Goal: Task Accomplishment & Management: Complete application form

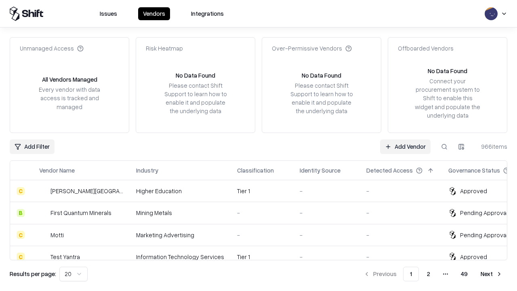
click at [405, 146] on link "Add Vendor" at bounding box center [405, 146] width 50 height 15
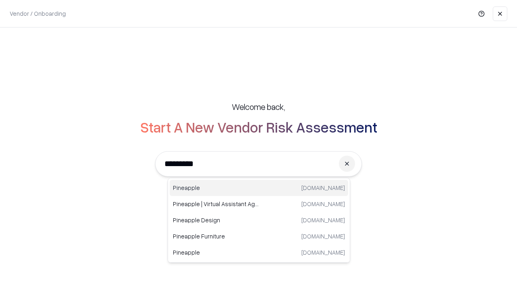
click at [259, 188] on div "Pineapple [DOMAIN_NAME]" at bounding box center [259, 188] width 178 height 16
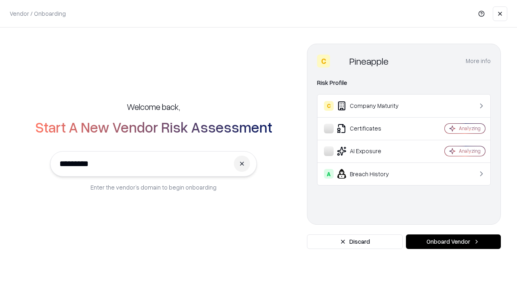
type input "*********"
click at [453, 241] on button "Onboard Vendor" at bounding box center [453, 241] width 95 height 15
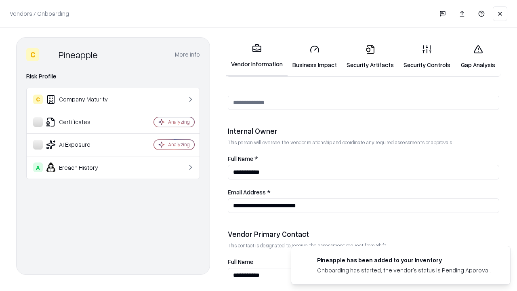
scroll to position [418, 0]
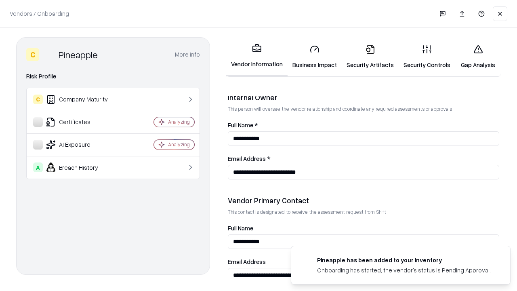
click at [314, 57] on link "Business Impact" at bounding box center [314, 57] width 54 height 38
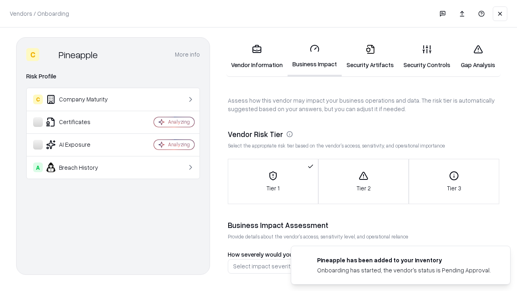
click at [478, 57] on link "Gap Analysis" at bounding box center [478, 57] width 46 height 38
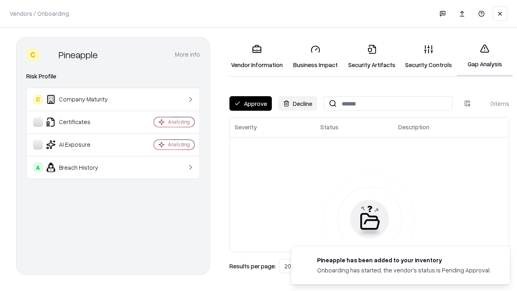
click at [250, 103] on button "Approve" at bounding box center [250, 103] width 42 height 15
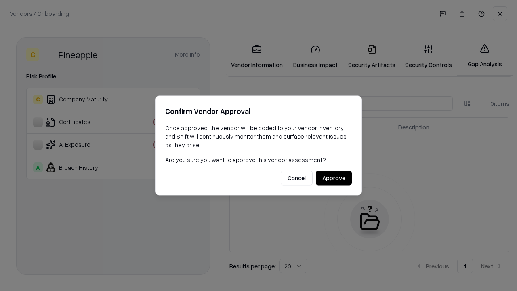
click at [333, 178] on button "Approve" at bounding box center [334, 178] width 36 height 15
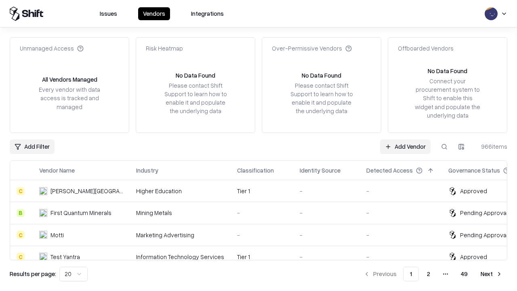
type input "*********"
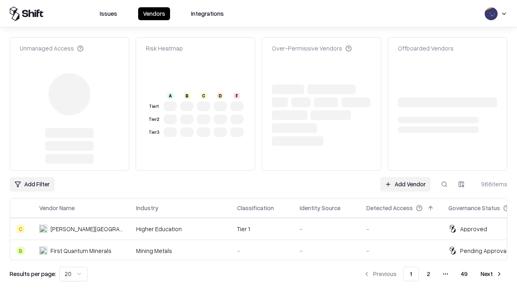
click at [405, 177] on link "Add Vendor" at bounding box center [405, 184] width 50 height 15
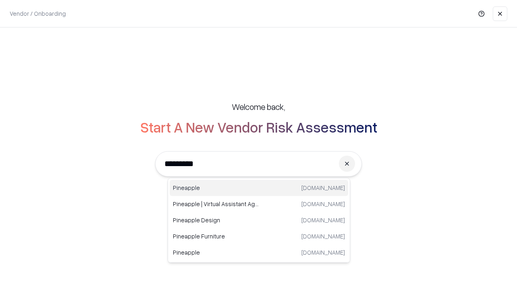
click at [259, 188] on div "Pineapple [DOMAIN_NAME]" at bounding box center [259, 188] width 178 height 16
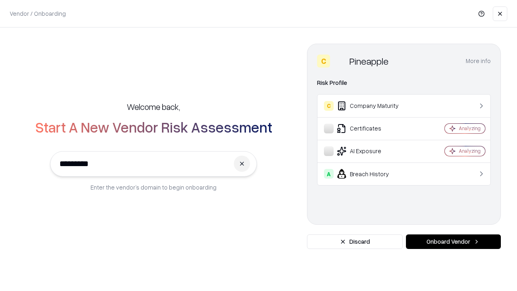
type input "*********"
click at [453, 241] on button "Onboard Vendor" at bounding box center [453, 241] width 95 height 15
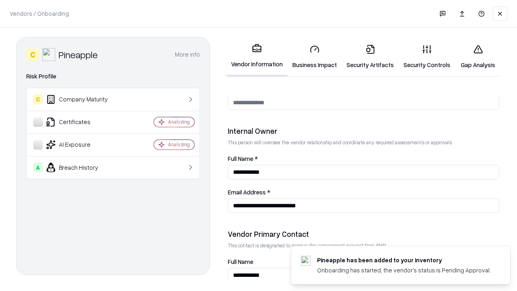
scroll to position [418, 0]
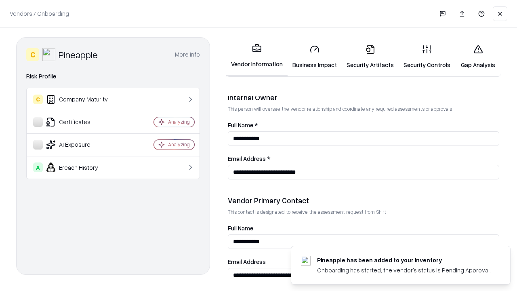
click at [478, 57] on link "Gap Analysis" at bounding box center [478, 57] width 46 height 38
